Goal: Transaction & Acquisition: Purchase product/service

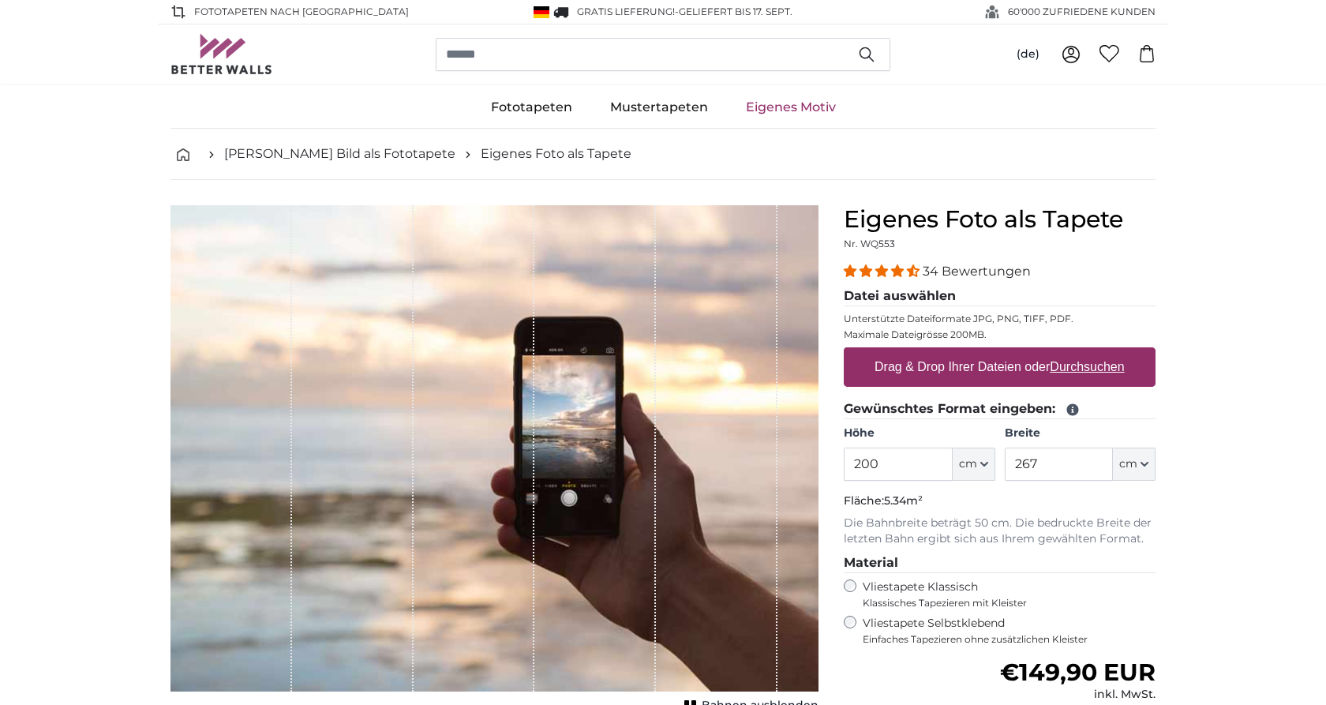
click at [988, 364] on label "Drag & Drop Ihrer Dateien oder Durchsuchen" at bounding box center [999, 367] width 263 height 32
click at [988, 352] on input "Drag & Drop Ihrer Dateien oder Durchsuchen" at bounding box center [1000, 349] width 312 height 5
type input "**********"
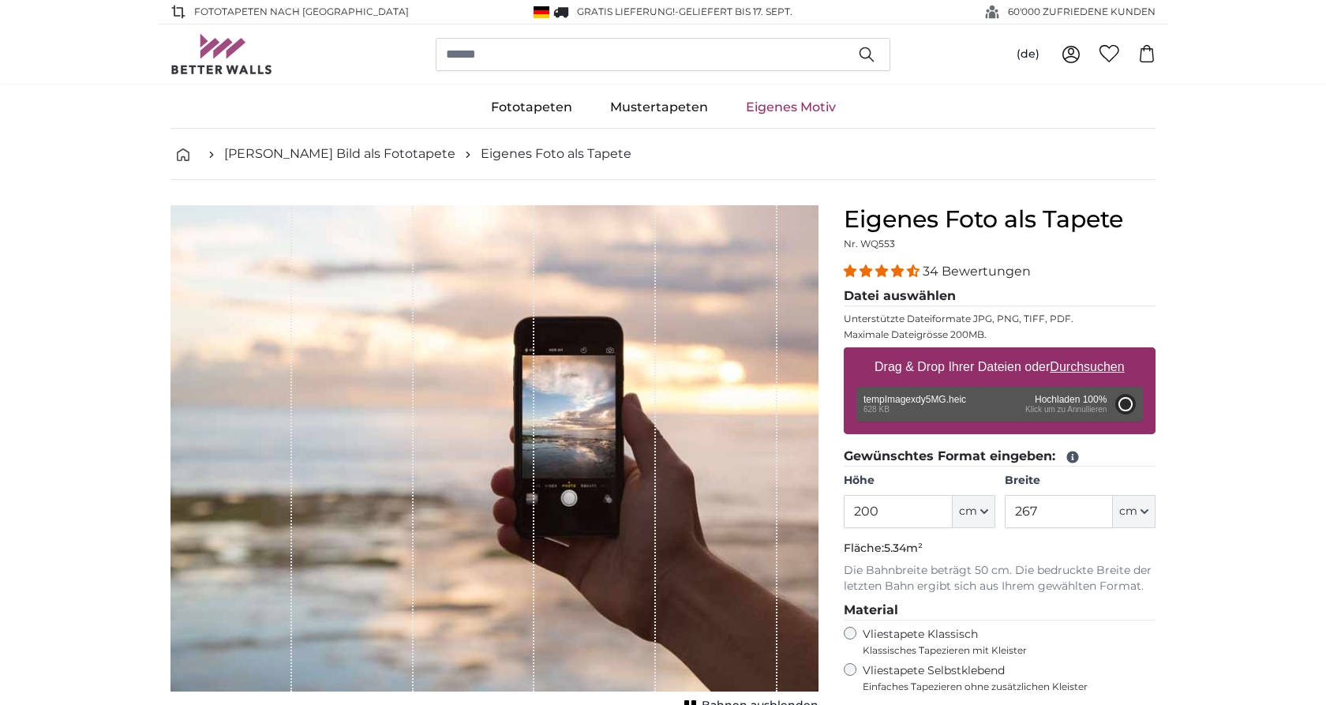
type input "170"
type input "226.1"
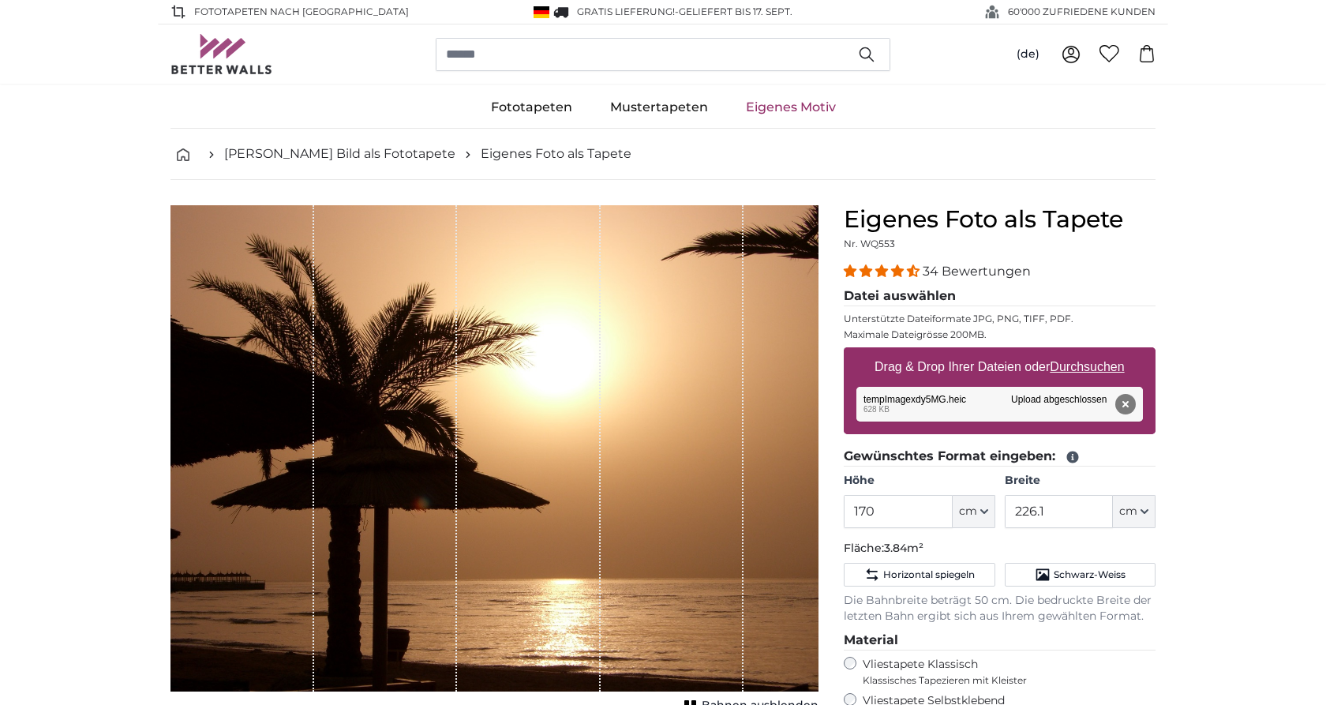
scroll to position [0, 1]
drag, startPoint x: 878, startPoint y: 510, endPoint x: 849, endPoint y: 511, distance: 29.2
click at [849, 511] on input "170" at bounding box center [898, 511] width 108 height 33
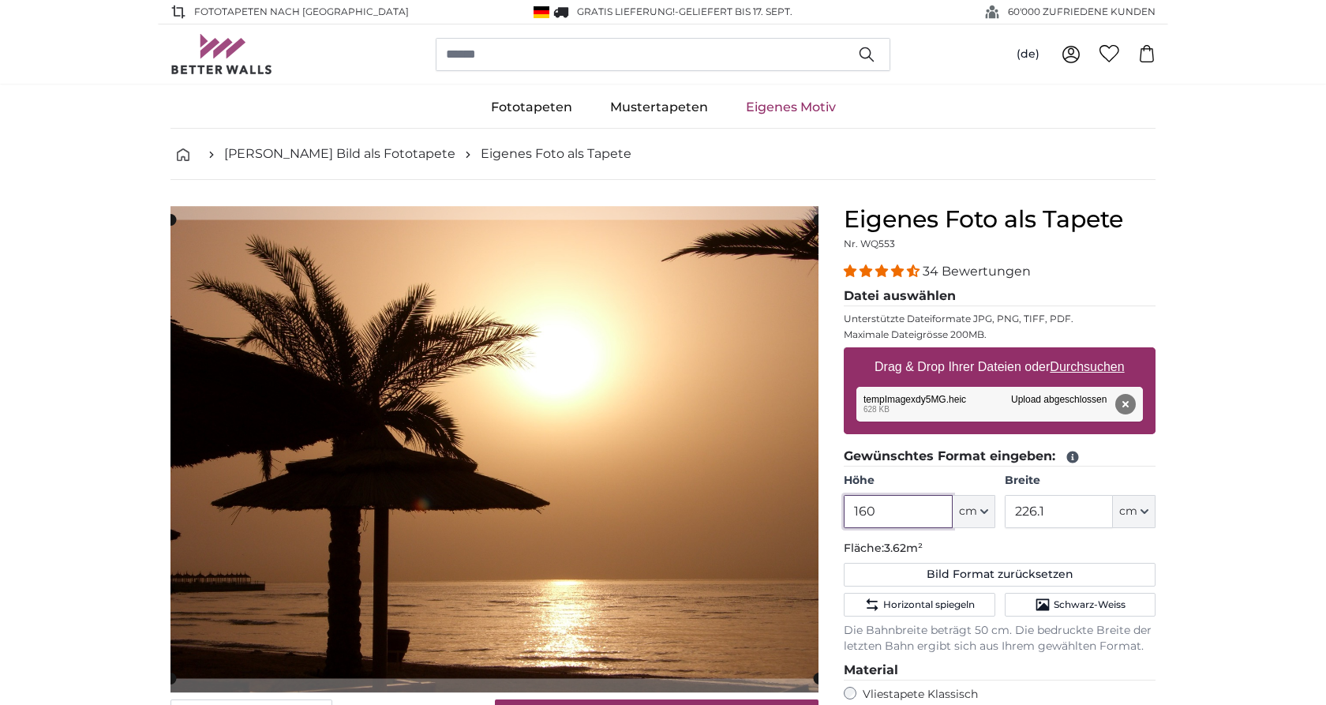
type input "160"
drag, startPoint x: 1050, startPoint y: 512, endPoint x: 1023, endPoint y: 512, distance: 26.8
click at [1023, 512] on input "226.1" at bounding box center [1059, 511] width 108 height 33
type input "200"
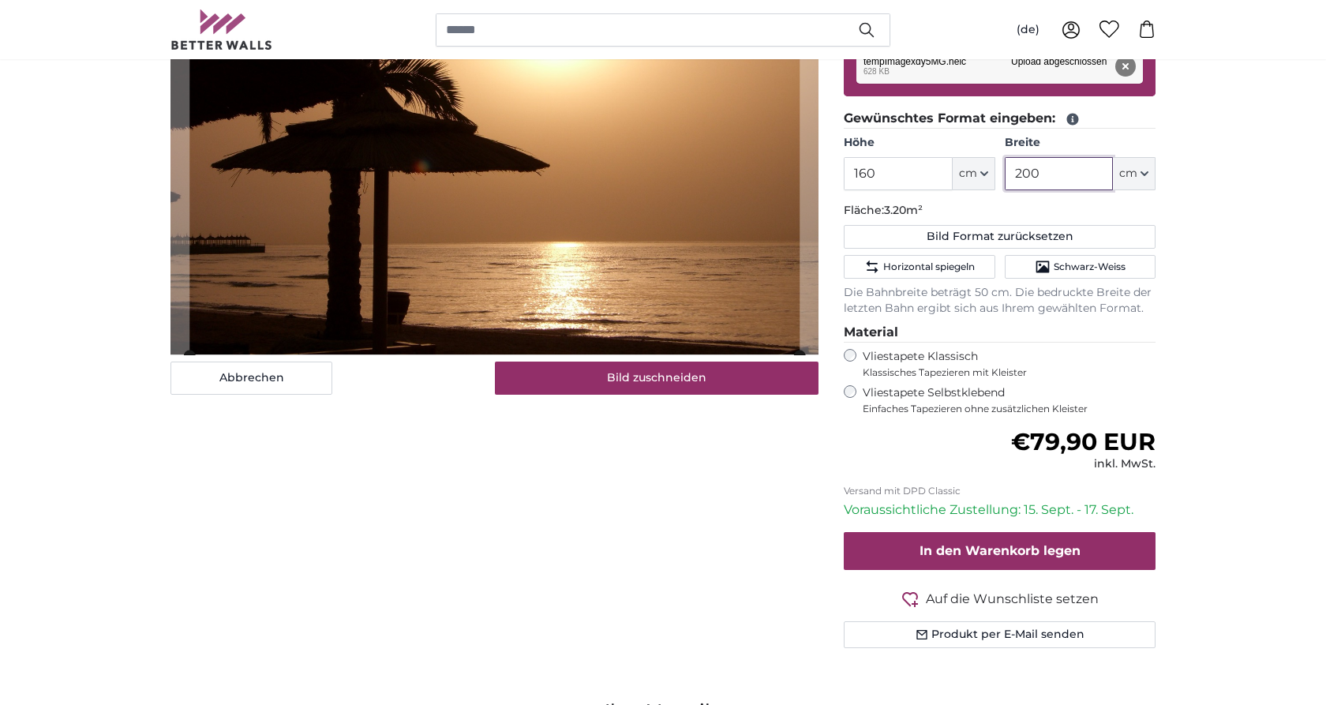
scroll to position [338, 0]
type input "200"
click at [650, 379] on button "Bild zuschneiden" at bounding box center [657, 377] width 324 height 33
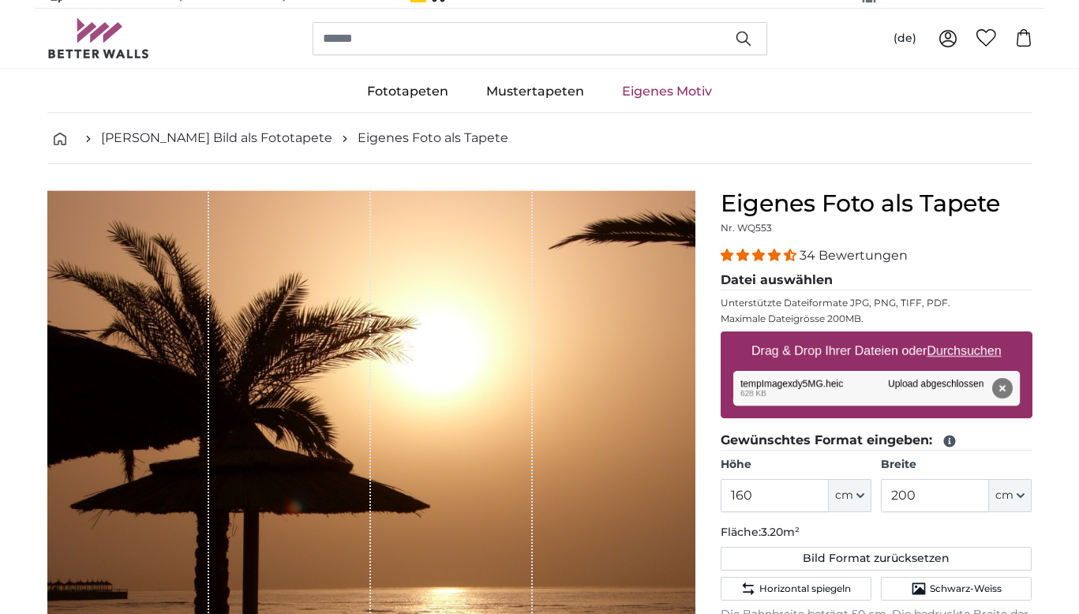
scroll to position [14, 0]
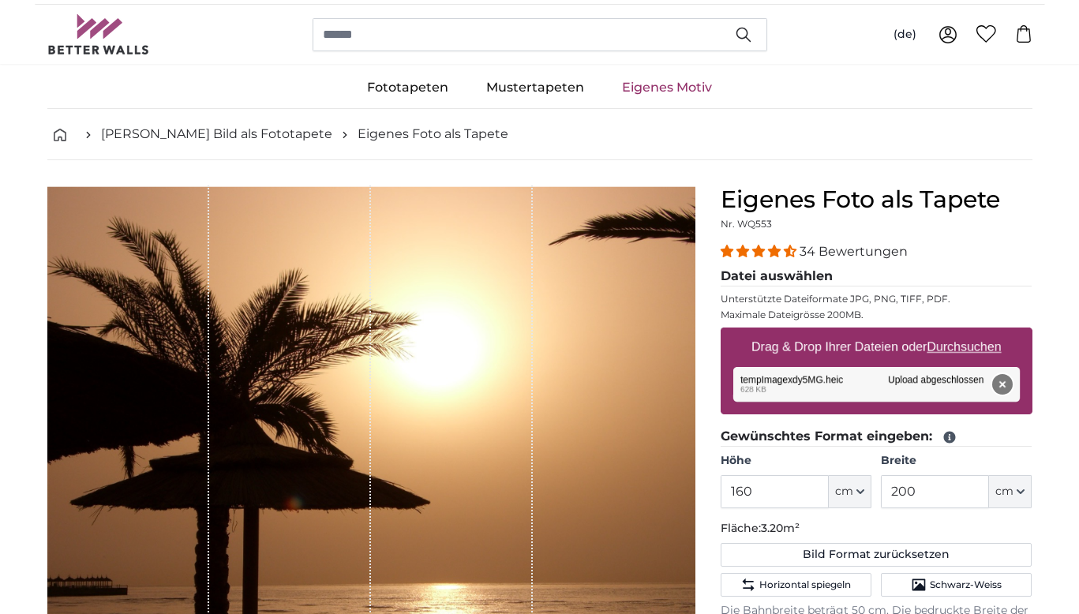
click at [1002, 388] on button "Entfernen" at bounding box center [1001, 384] width 21 height 21
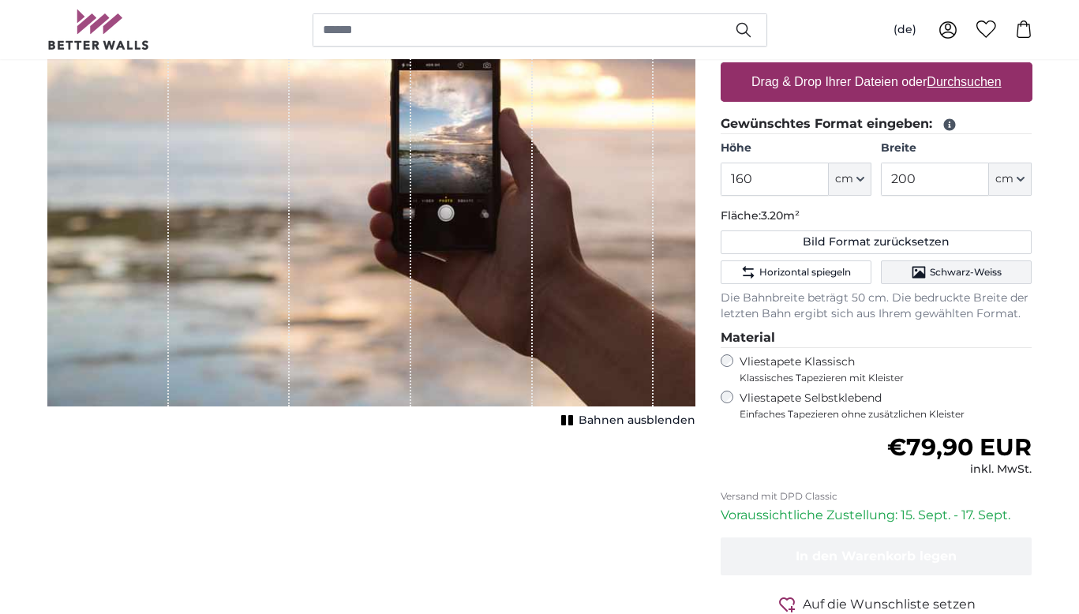
scroll to position [286, 0]
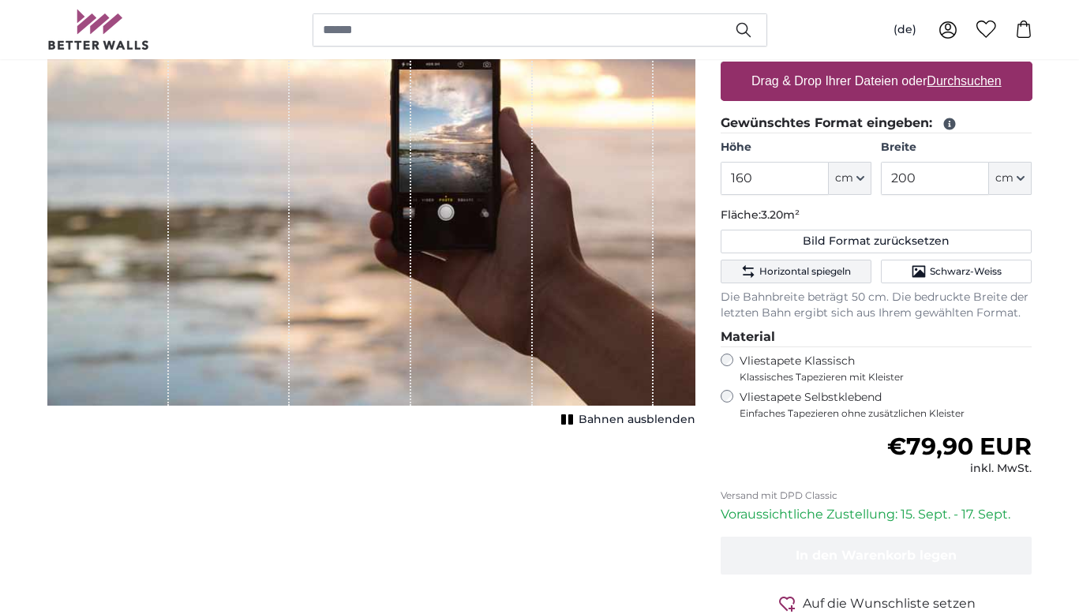
click at [807, 269] on span "Horizontal spiegeln" at bounding box center [805, 271] width 92 height 13
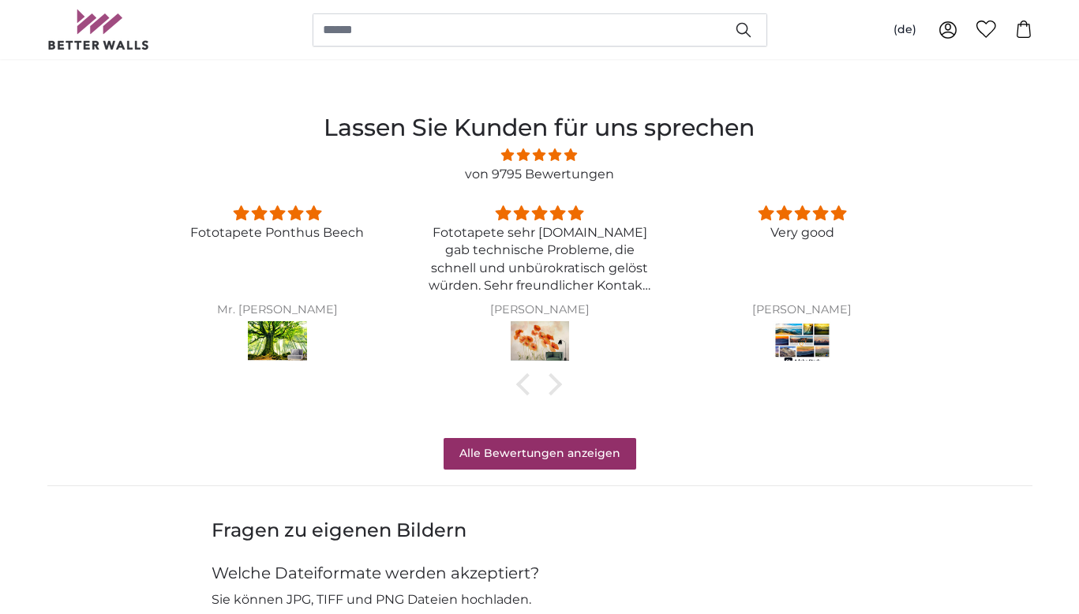
scroll to position [1217, 1]
click at [544, 327] on img at bounding box center [540, 343] width 59 height 44
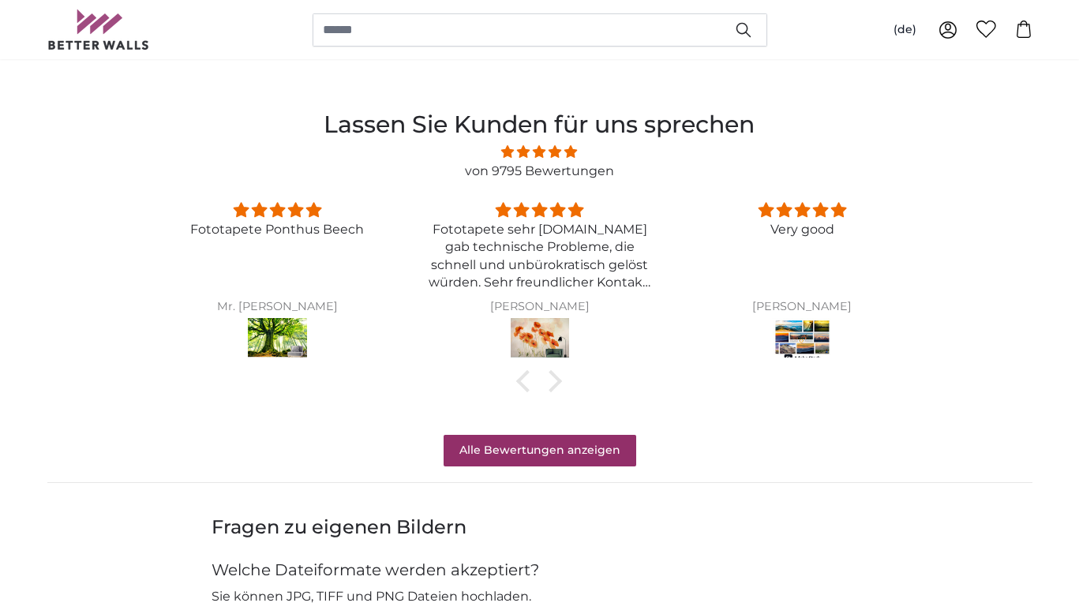
scroll to position [1222, 0]
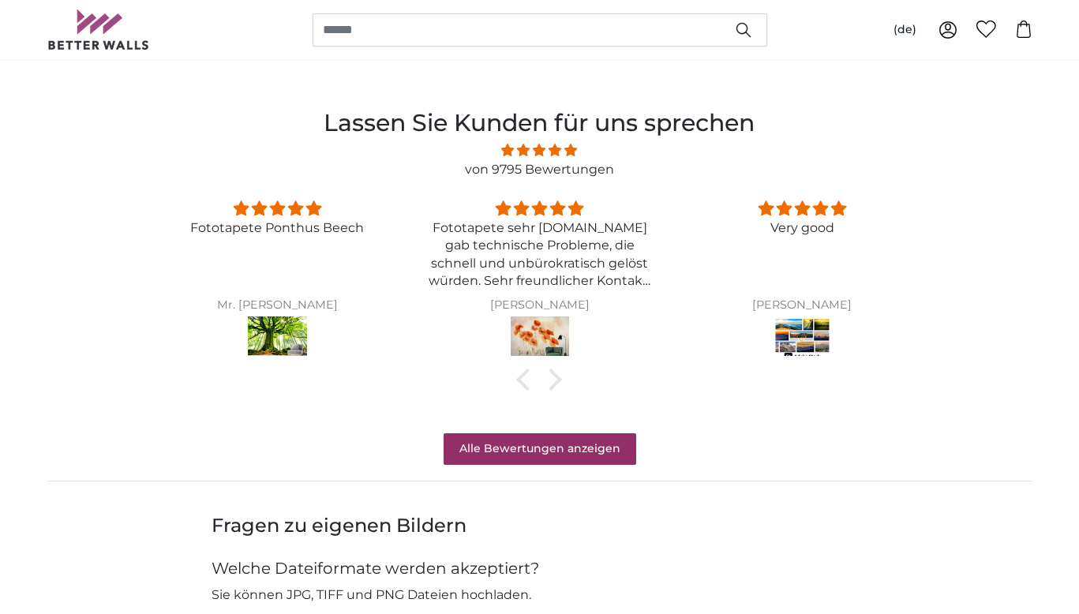
click at [812, 320] on img at bounding box center [802, 338] width 59 height 44
